Goal: Information Seeking & Learning: Learn about a topic

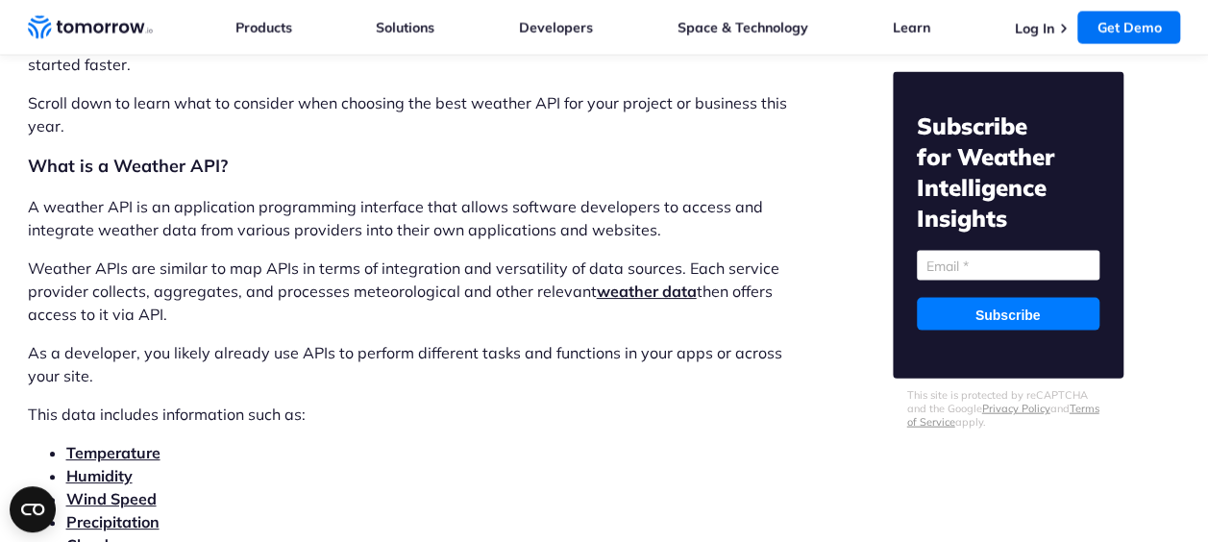
scroll to position [1826, 0]
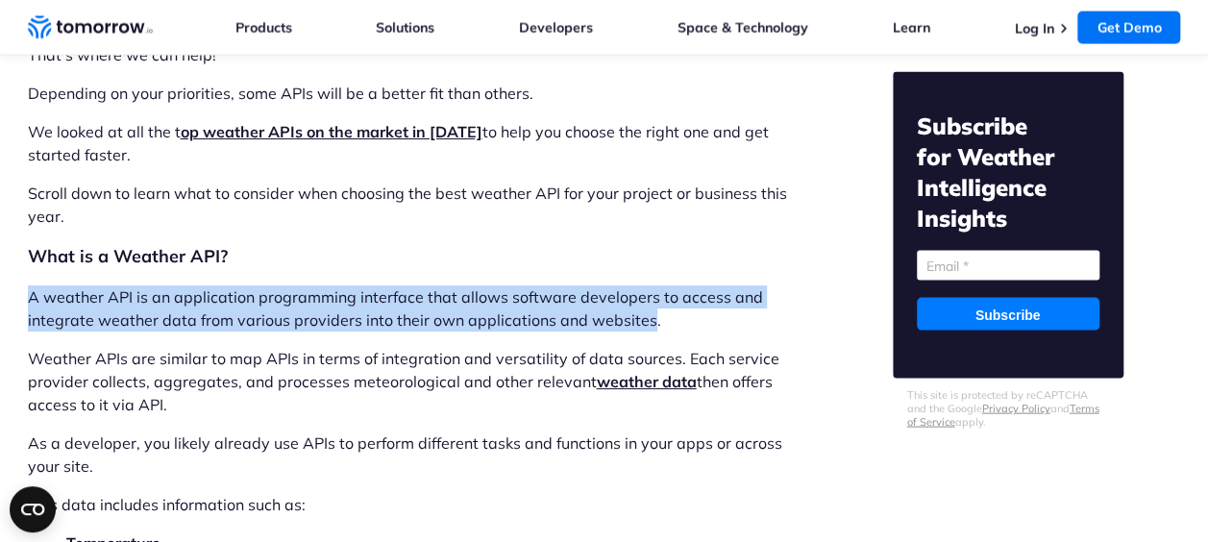
drag, startPoint x: 29, startPoint y: 300, endPoint x: 645, endPoint y: 328, distance: 616.8
click at [645, 328] on p "A weather API is an application programming interface that allows software deve…" at bounding box center [409, 309] width 763 height 46
copy p "A weather API is an application programming interface that allows software deve…"
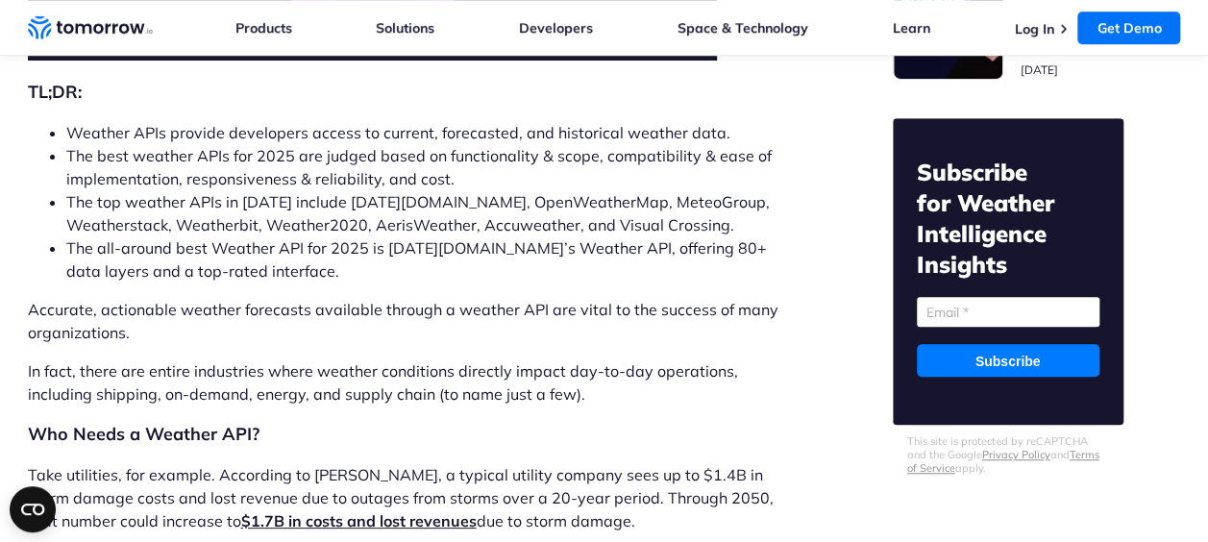
scroll to position [481, 0]
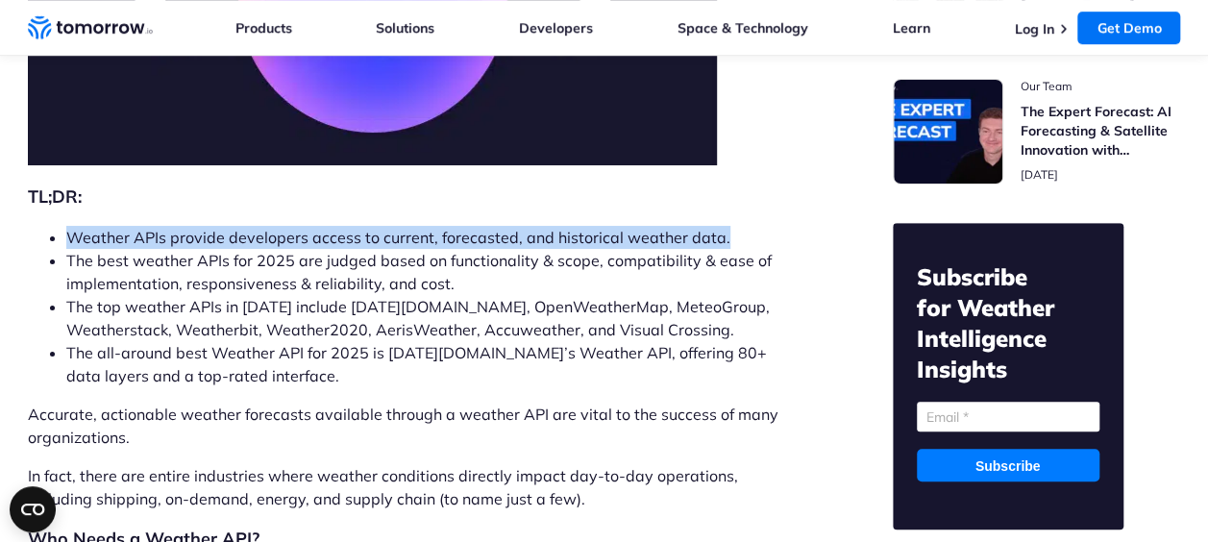
drag, startPoint x: 69, startPoint y: 228, endPoint x: 714, endPoint y: 236, distance: 645.1
click at [714, 236] on li "Weather APIs provide developers access to current, forecasted, and historical w…" at bounding box center [428, 237] width 725 height 23
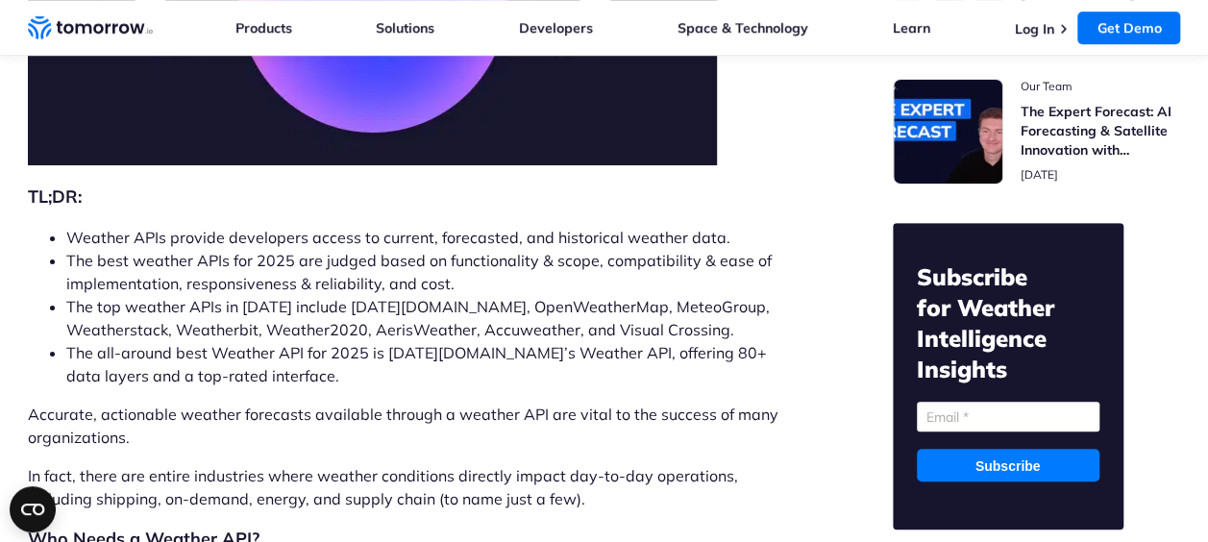
click at [367, 375] on li "The all-around best Weather API for 2025 is [DATE][DOMAIN_NAME]’s Weather API, …" at bounding box center [428, 364] width 725 height 46
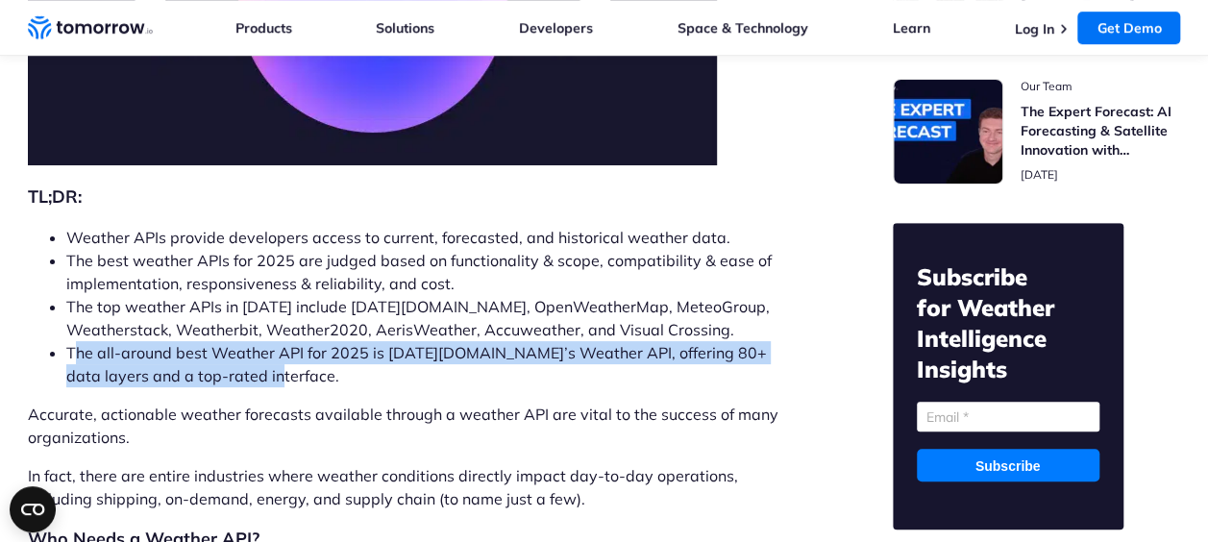
drag, startPoint x: 71, startPoint y: 356, endPoint x: 231, endPoint y: 371, distance: 160.3
click at [231, 371] on li "The all-around best Weather API for 2025 is [DATE][DOMAIN_NAME]’s Weather API, …" at bounding box center [428, 364] width 725 height 46
click at [229, 379] on li "The all-around best Weather API for 2025 is [DATE][DOMAIN_NAME]’s Weather API, …" at bounding box center [428, 364] width 725 height 46
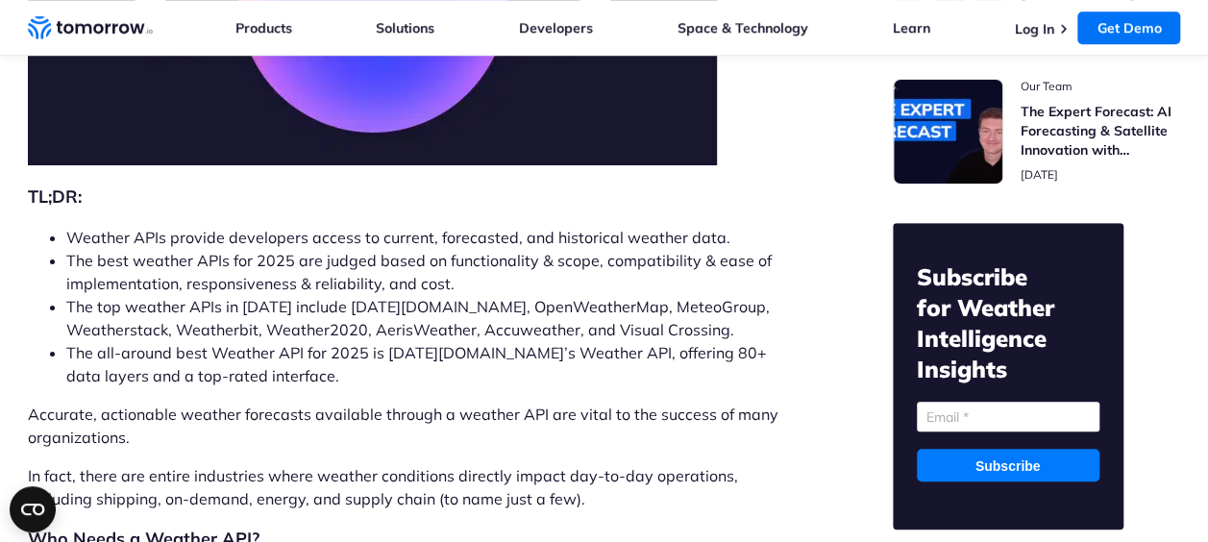
click at [66, 354] on li "The all-around best Weather API for 2025 is [DATE][DOMAIN_NAME]’s Weather API, …" at bounding box center [428, 364] width 725 height 46
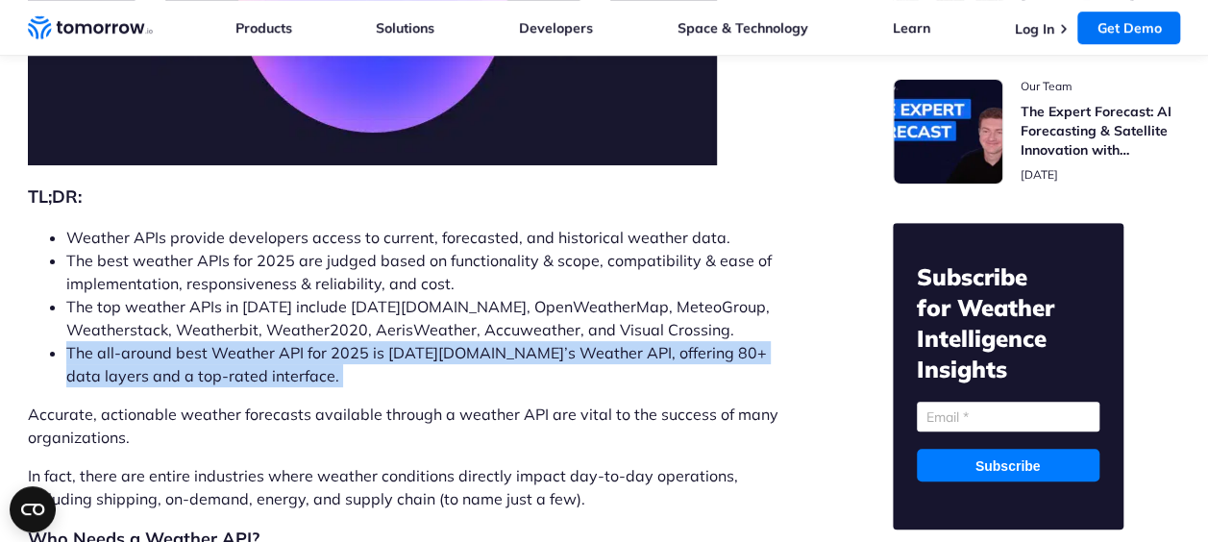
drag, startPoint x: 65, startPoint y: 354, endPoint x: 219, endPoint y: 378, distance: 155.7
click at [219, 378] on li "The all-around best Weather API for 2025 is [DATE][DOMAIN_NAME]’s Weather API, …" at bounding box center [428, 364] width 725 height 46
drag, startPoint x: 219, startPoint y: 378, endPoint x: 181, endPoint y: 373, distance: 38.8
copy div "The all-around best Weather API for 2025 is [DATE][DOMAIN_NAME]’s Weather API, …"
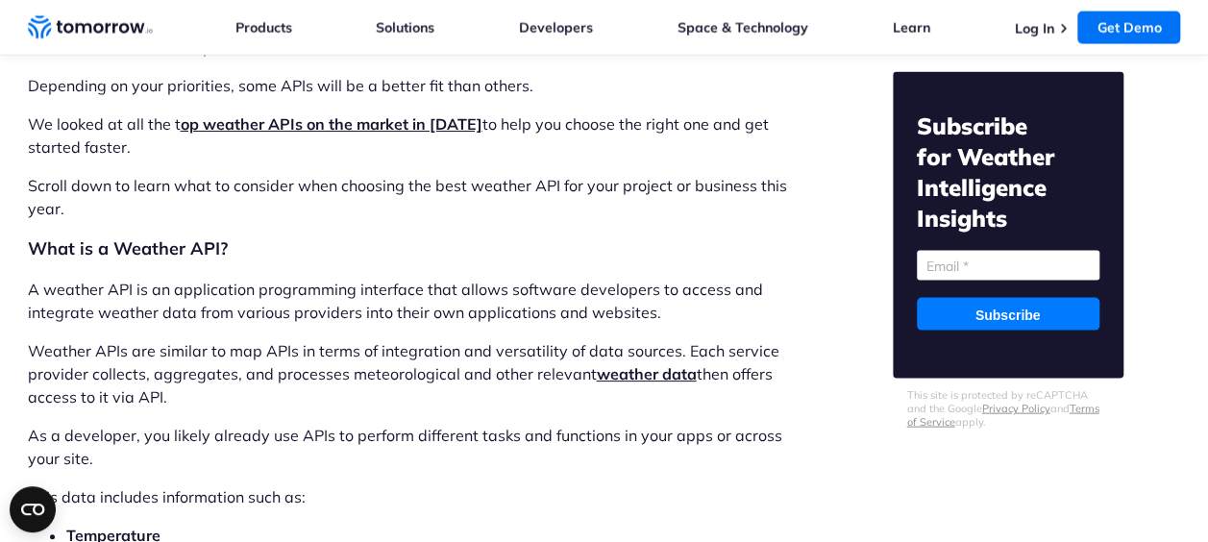
scroll to position [1826, 0]
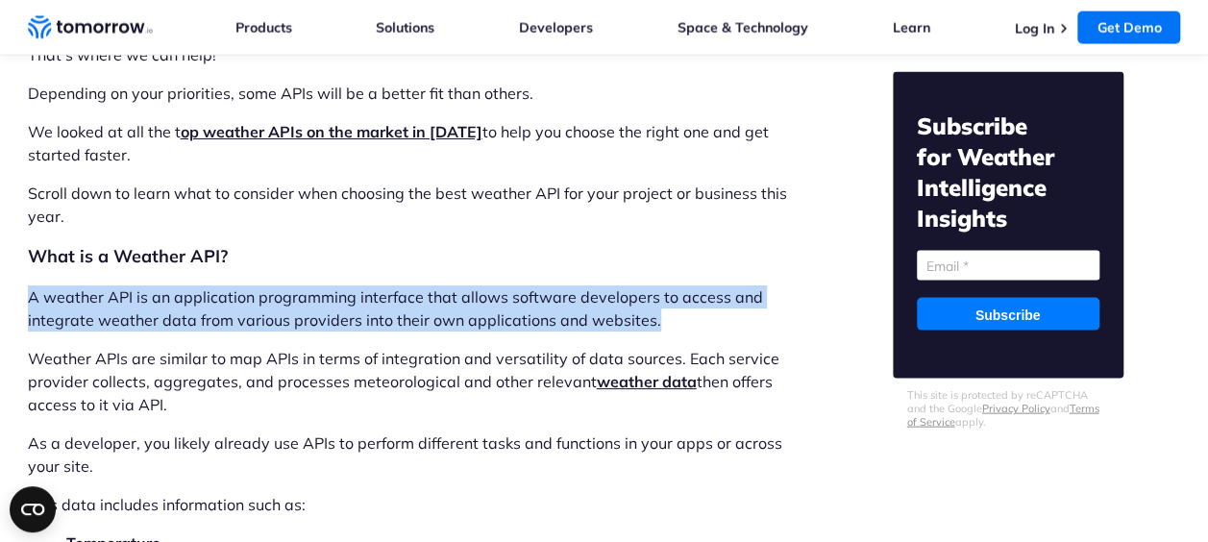
drag, startPoint x: 31, startPoint y: 294, endPoint x: 672, endPoint y: 322, distance: 641.8
click at [672, 322] on p "A weather API is an application programming interface that allows software deve…" at bounding box center [409, 309] width 763 height 46
drag, startPoint x: 672, startPoint y: 322, endPoint x: 615, endPoint y: 316, distance: 57.0
copy p "A weather API is an application programming interface that allows software deve…"
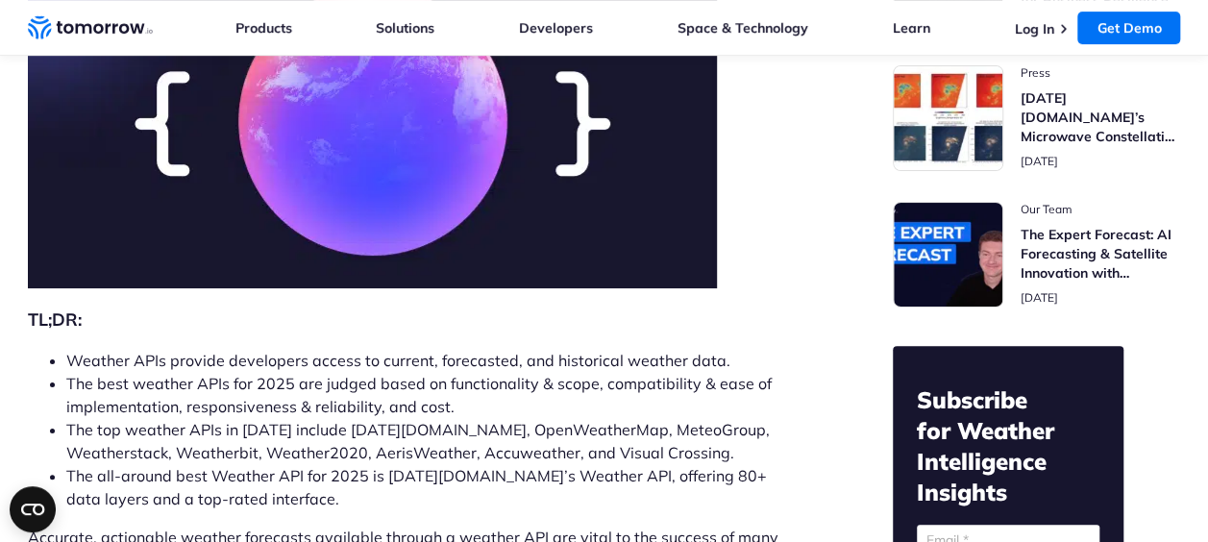
scroll to position [288, 0]
